Goal: Transaction & Acquisition: Obtain resource

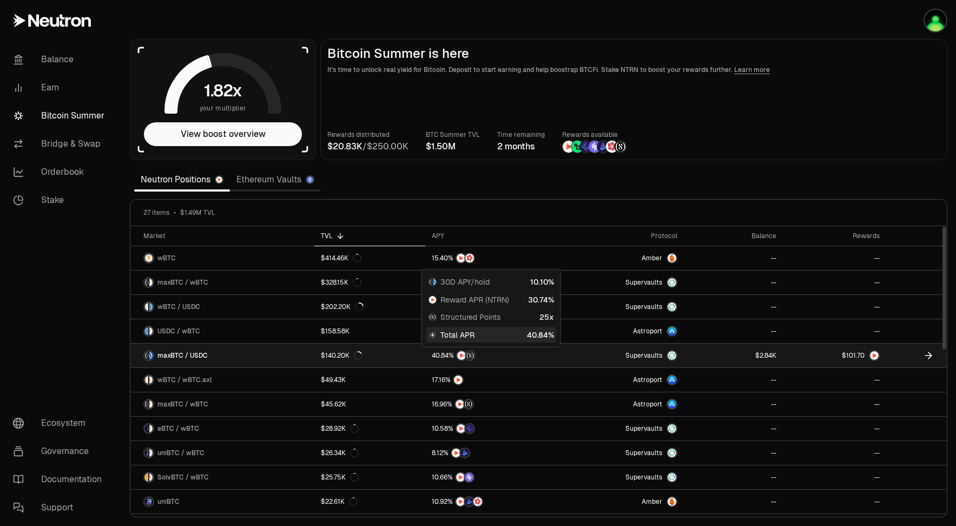
click at [448, 356] on span "4" at bounding box center [447, 356] width 4 height 8
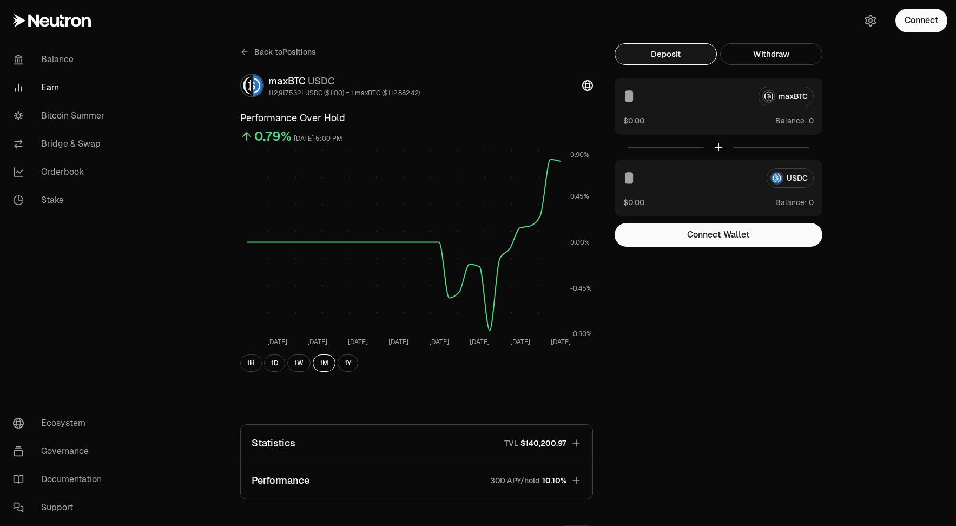
click at [794, 94] on div "maxBTC" at bounding box center [718, 96] width 190 height 19
click at [63, 60] on link "Balance" at bounding box center [60, 59] width 113 height 28
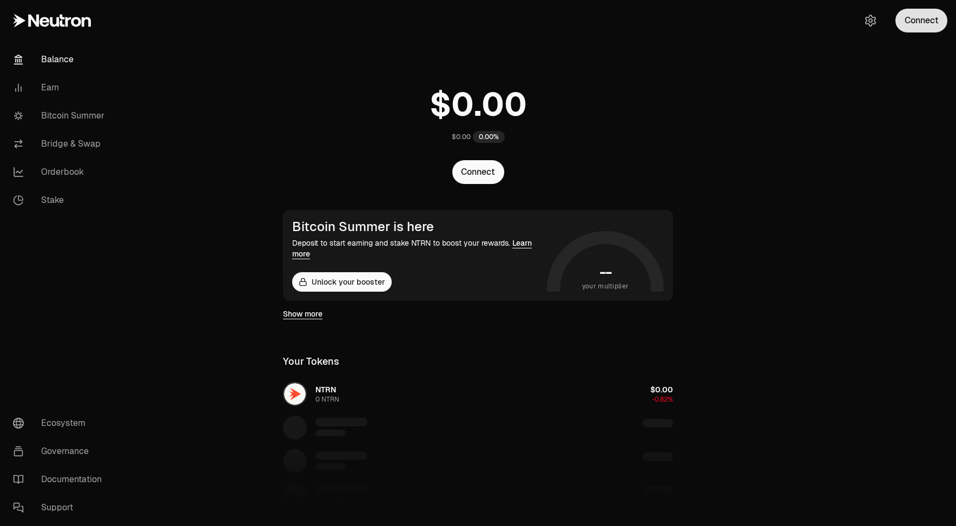
click at [914, 29] on button "Connect" at bounding box center [922, 21] width 52 height 24
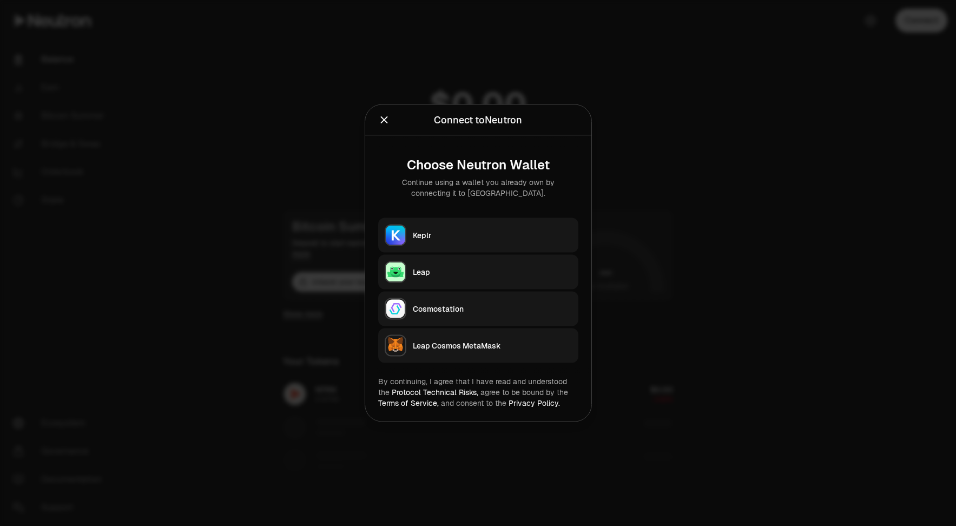
click at [382, 124] on icon "Close" at bounding box center [384, 120] width 12 height 12
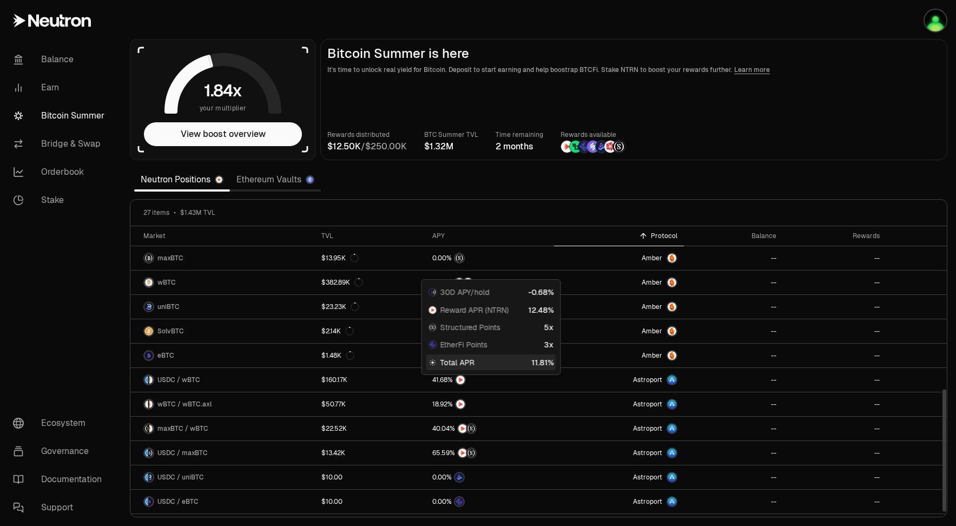
scroll to position [386, 0]
